Goal: Information Seeking & Learning: Learn about a topic

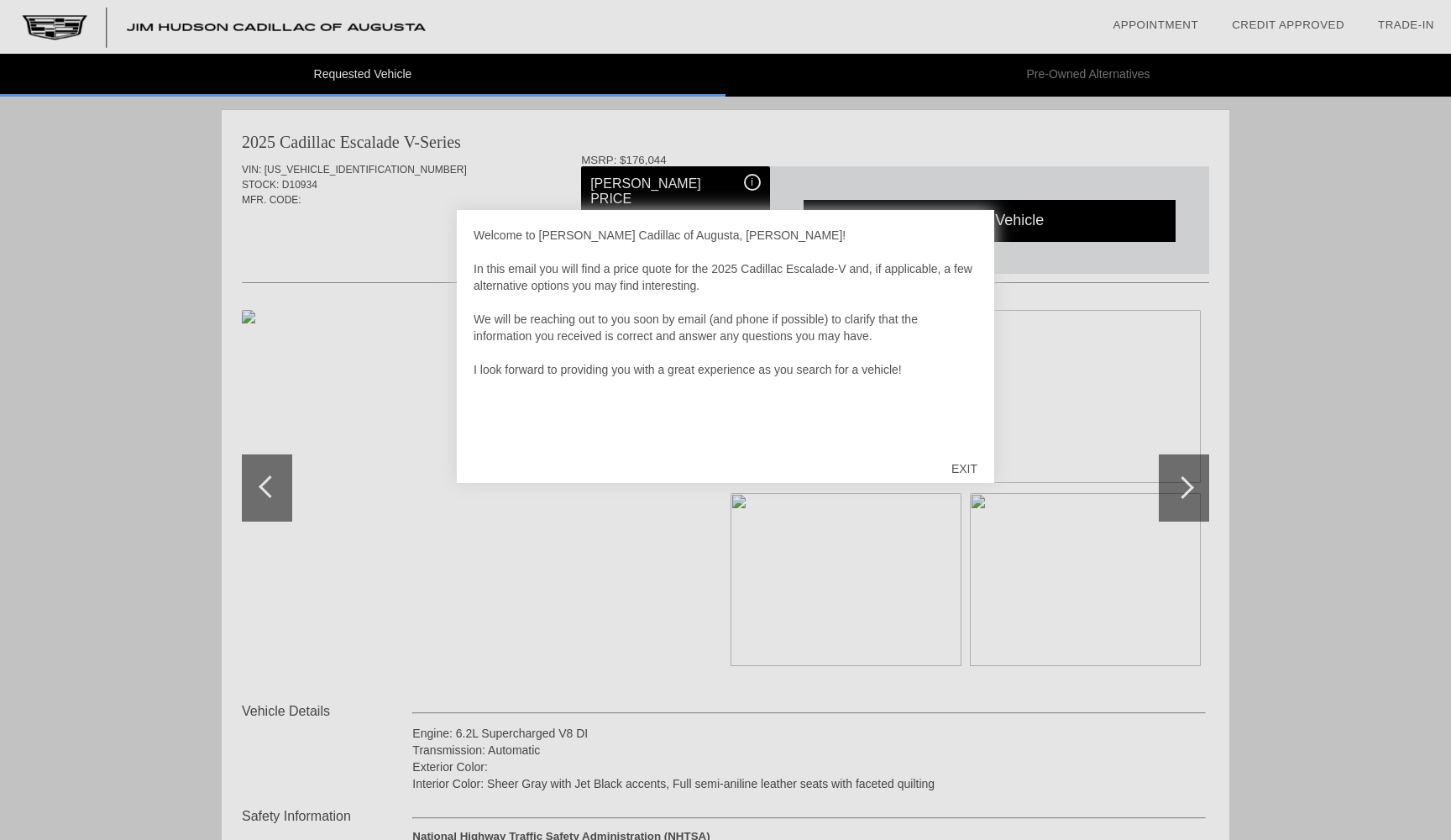
click at [964, 473] on div "EXIT" at bounding box center [964, 468] width 59 height 50
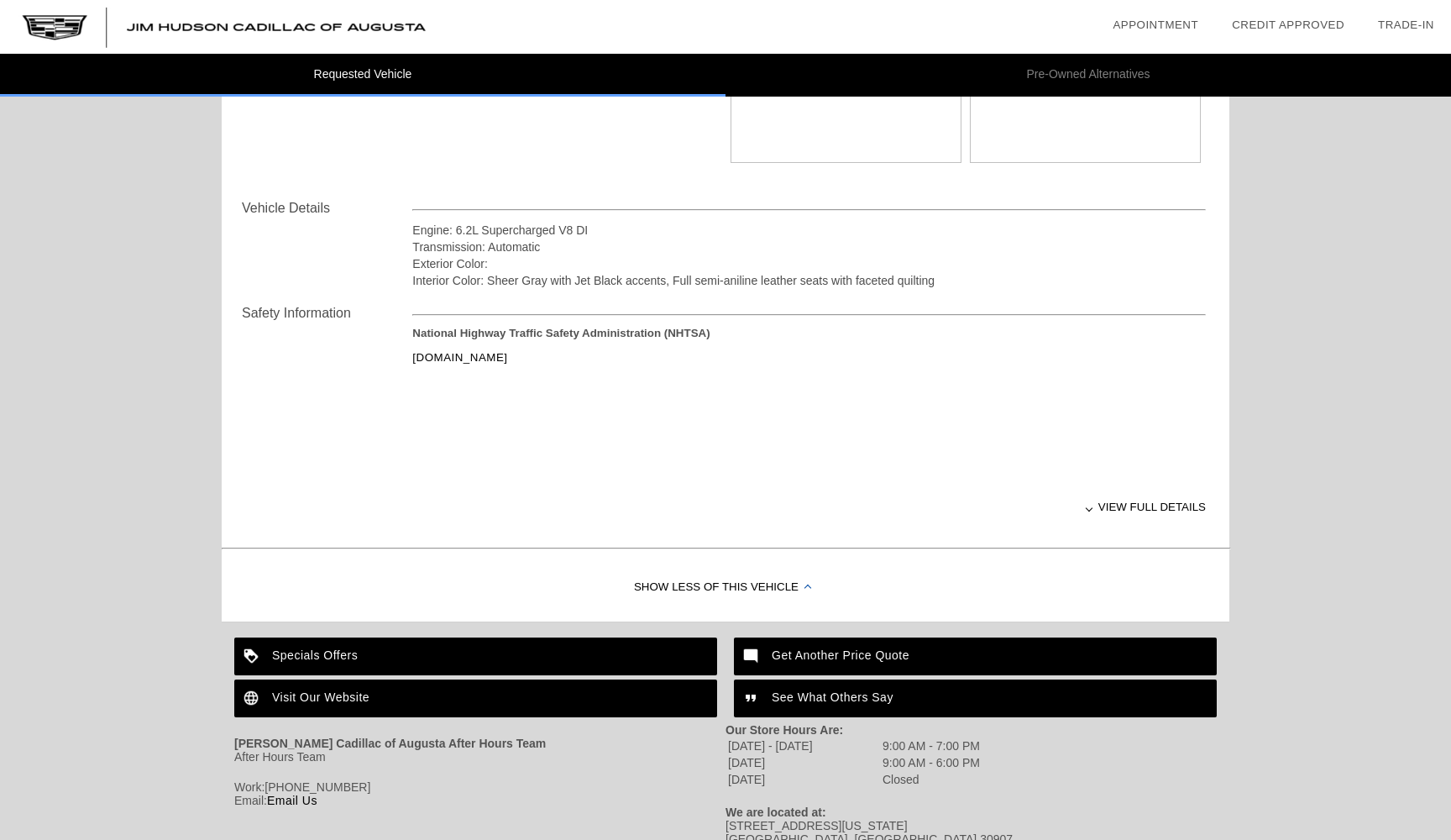
scroll to position [504, 0]
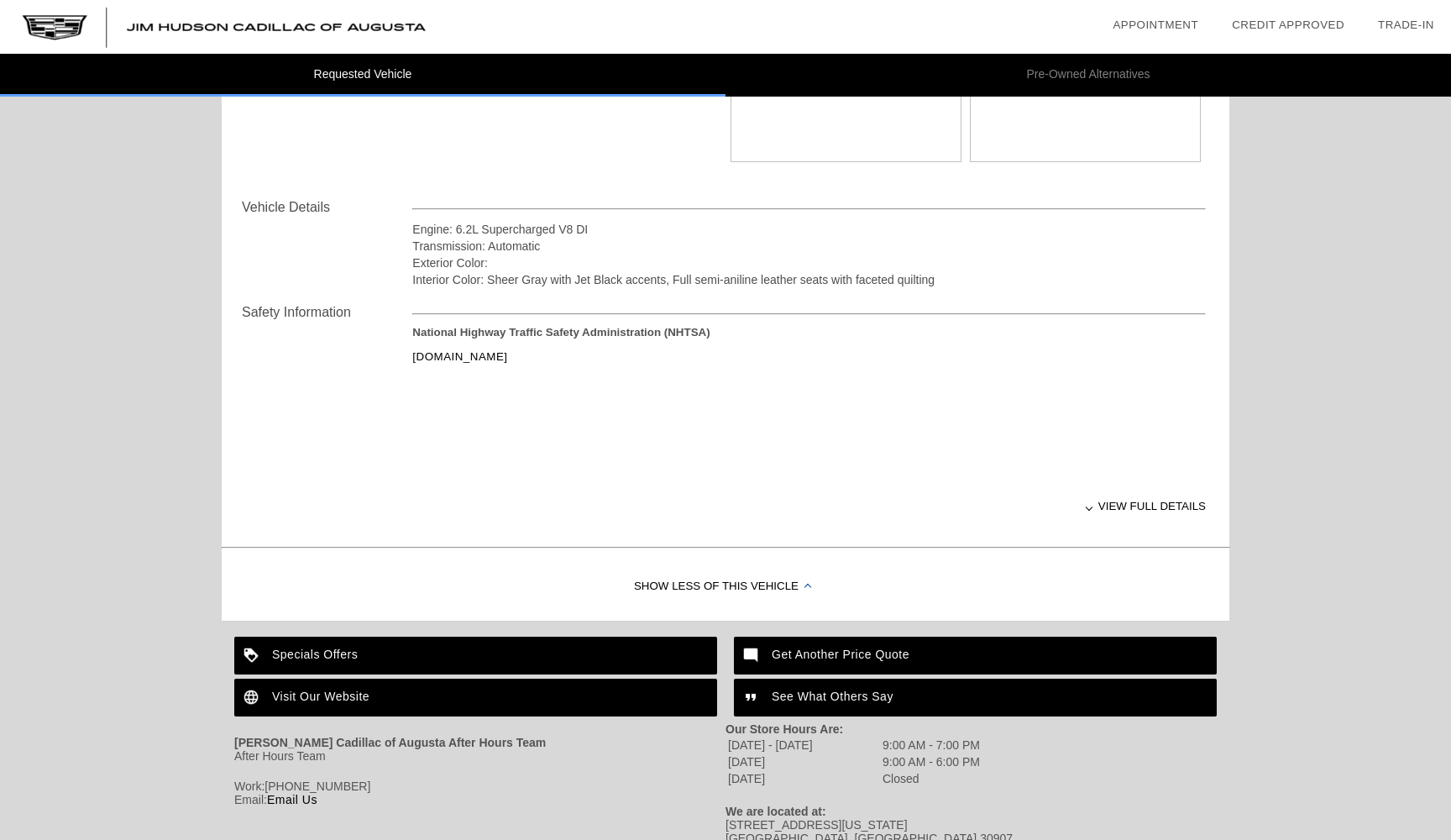
click at [1097, 511] on div "View full details" at bounding box center [809, 506] width 794 height 41
click at [1097, 511] on div "View less details" at bounding box center [809, 506] width 794 height 41
click at [1097, 511] on div "View full details" at bounding box center [809, 506] width 794 height 41
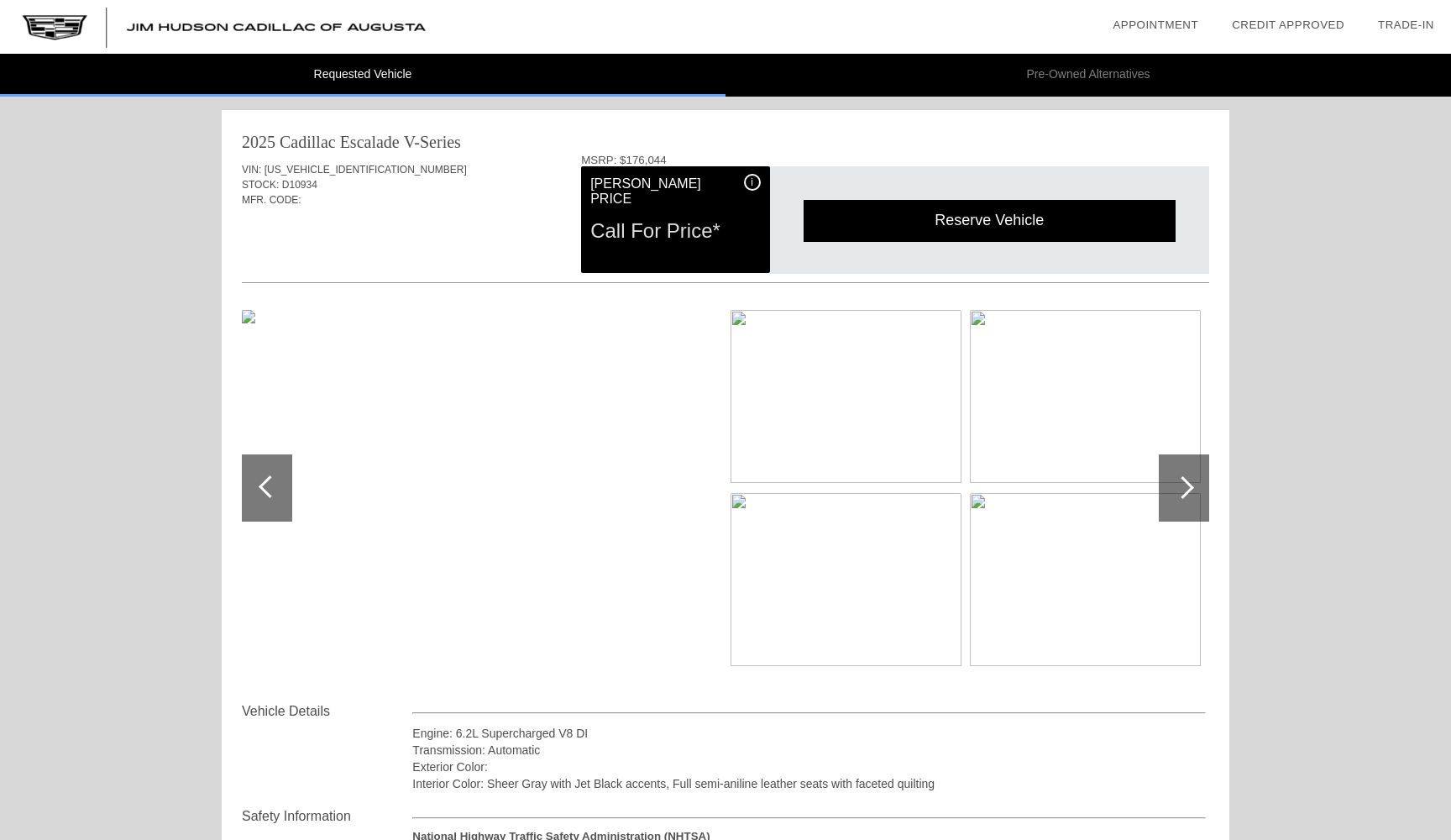
scroll to position [0, 0]
click at [1149, 503] on img at bounding box center [1085, 579] width 231 height 173
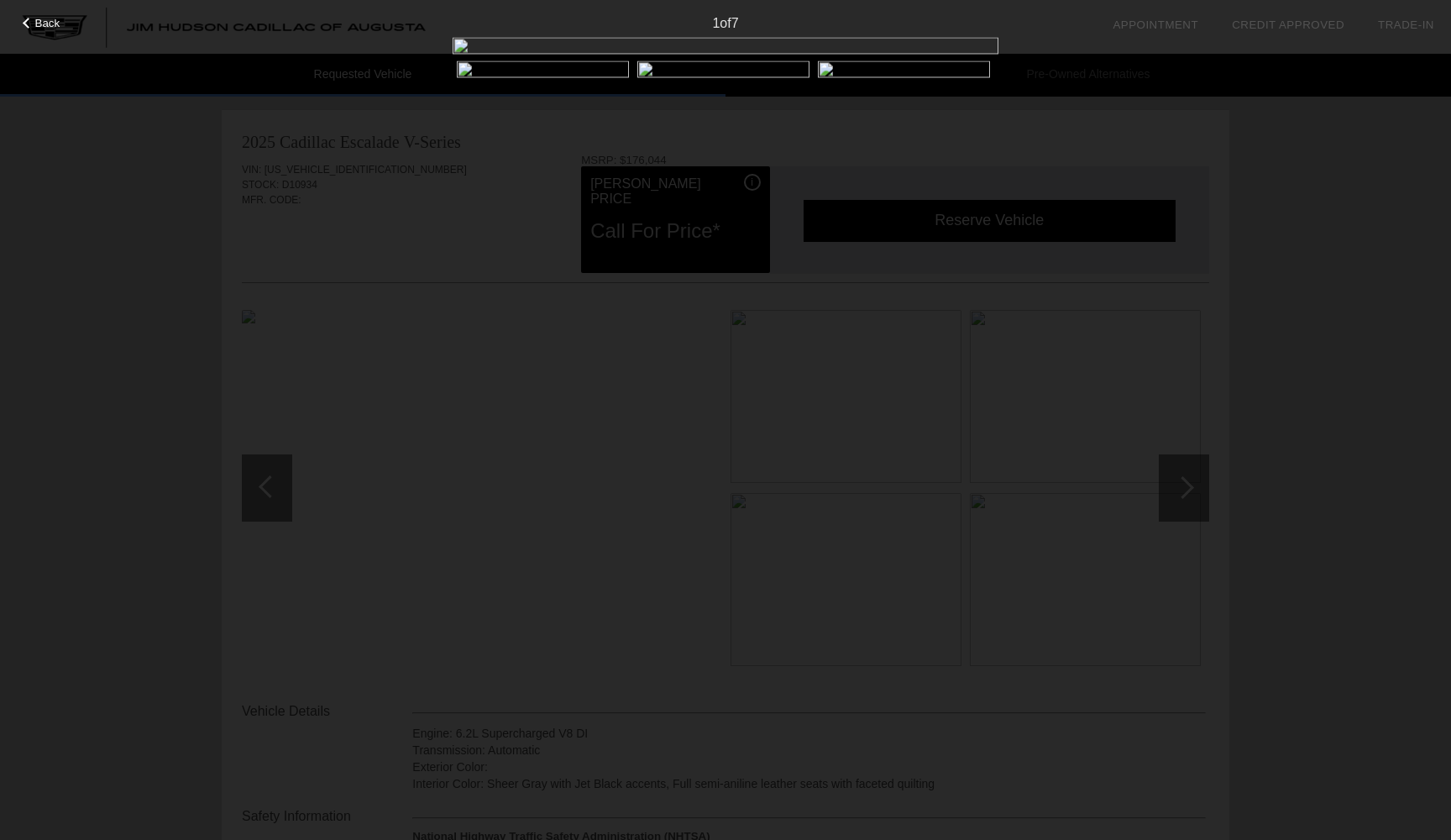
click at [1149, 503] on div "Back 1 of 7" at bounding box center [725, 420] width 1451 height 840
click at [960, 275] on div at bounding box center [973, 242] width 50 height 68
click at [961, 276] on div at bounding box center [973, 242] width 50 height 68
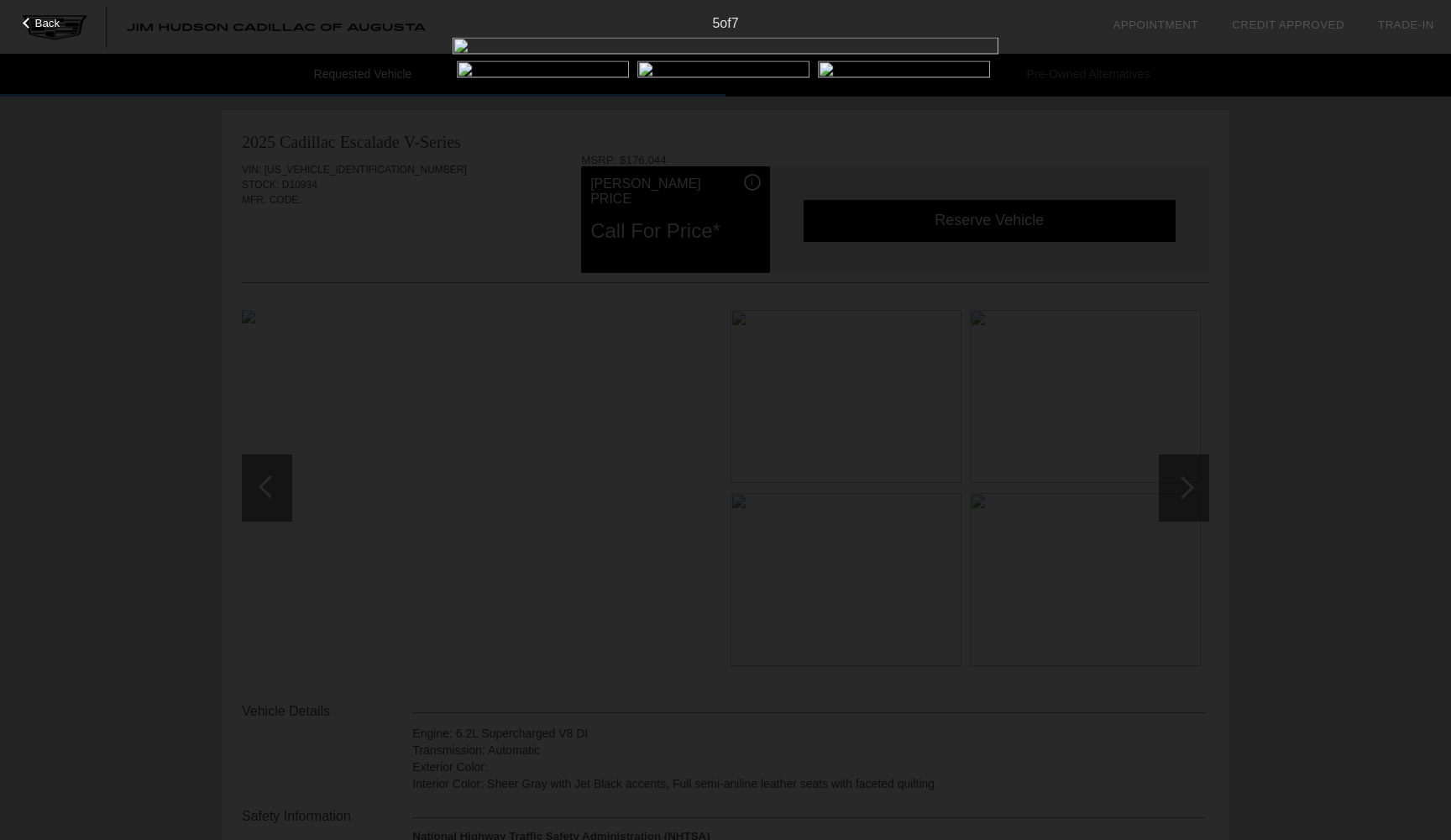
click at [961, 276] on div at bounding box center [973, 242] width 50 height 68
click at [27, 20] on div at bounding box center [28, 23] width 11 height 11
